Goal: Transaction & Acquisition: Purchase product/service

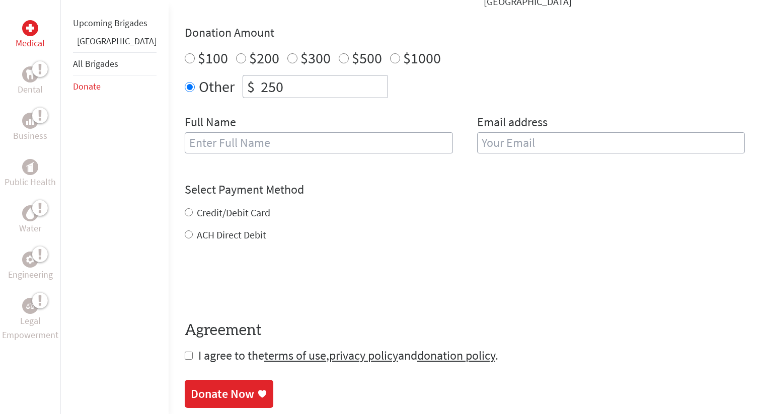
scroll to position [353, 0]
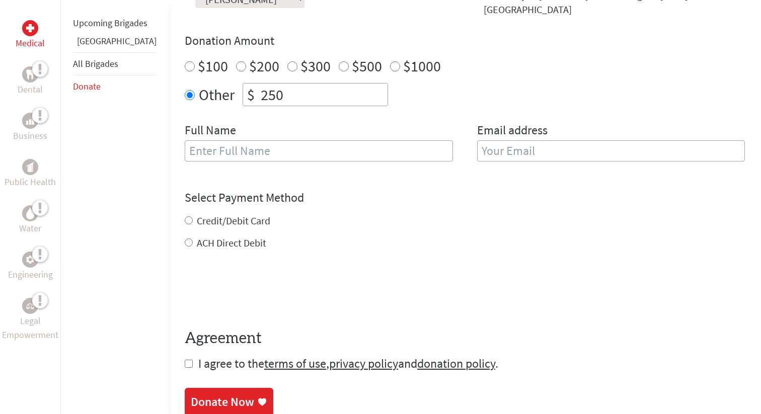
click at [188, 141] on input "text" at bounding box center [319, 151] width 268 height 21
click at [201, 141] on input "[PERSON_NAME]" at bounding box center [319, 151] width 268 height 21
type input "[PERSON_NAME]"
type input "[EMAIL_ADDRESS][DOMAIN_NAME]"
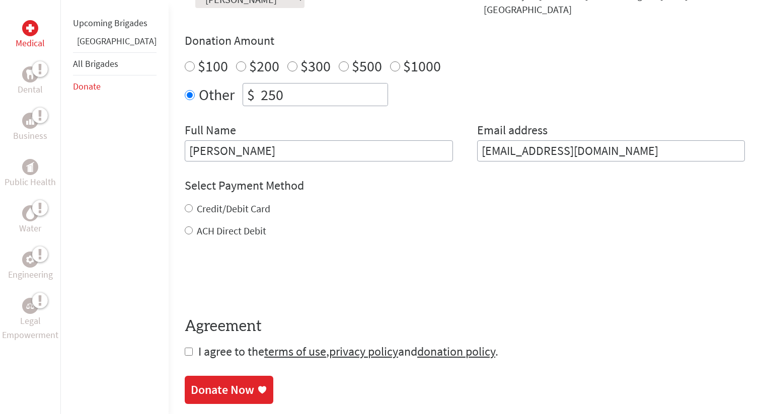
click at [186, 205] on div "Credit/Debit Card" at bounding box center [465, 209] width 561 height 14
click at [185, 204] on input "Credit/Debit Card" at bounding box center [189, 208] width 8 height 8
radio input "true"
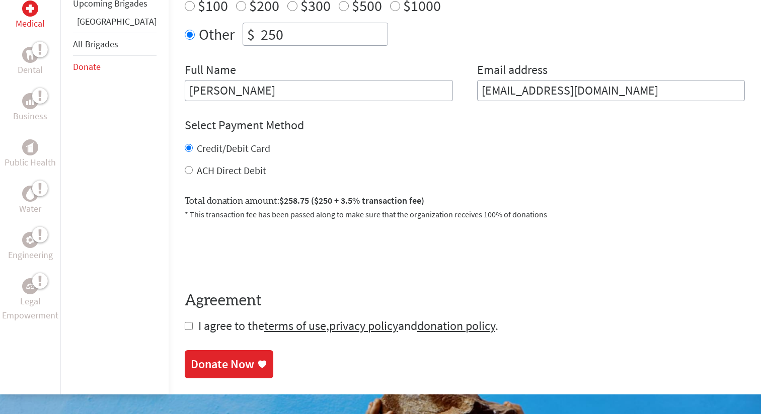
scroll to position [424, 0]
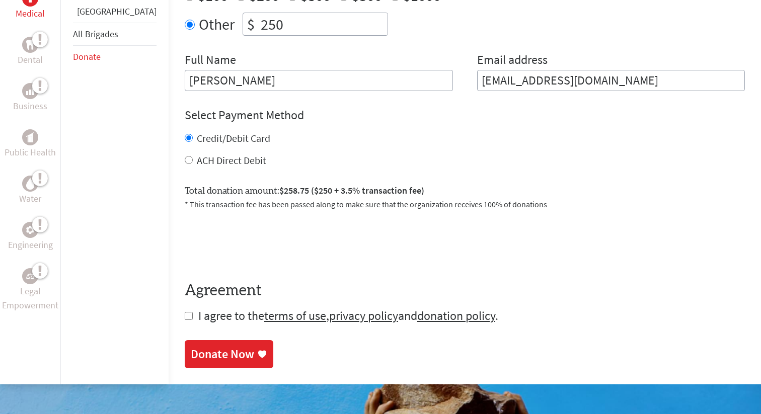
click at [155, 307] on div "Medical Dental Business Public Health Water Engineering Legal Empowerment Upcom…" at bounding box center [380, 74] width 761 height 620
click at [185, 312] on input "checkbox" at bounding box center [189, 316] width 8 height 8
checkbox input "true"
click at [197, 349] on div "Donate Now" at bounding box center [222, 355] width 63 height 16
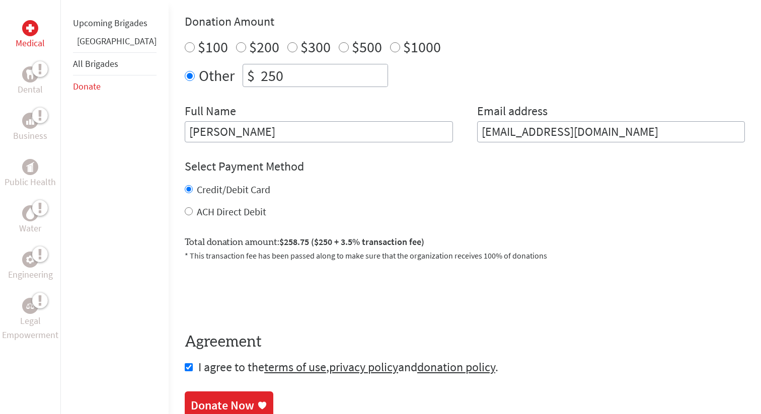
scroll to position [377, 0]
